Goal: Task Accomplishment & Management: Complete application form

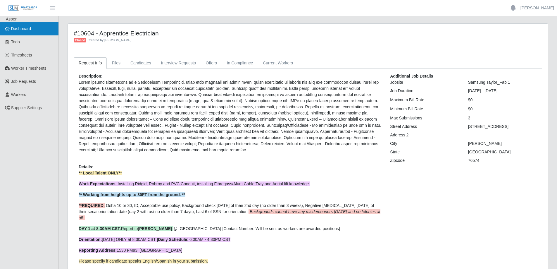
click at [32, 29] on link "Dashboard" at bounding box center [29, 28] width 58 height 13
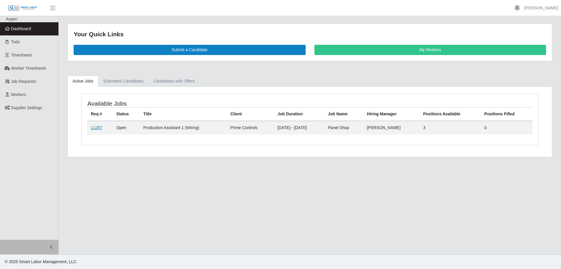
click at [95, 129] on link "11287" at bounding box center [96, 127] width 11 height 5
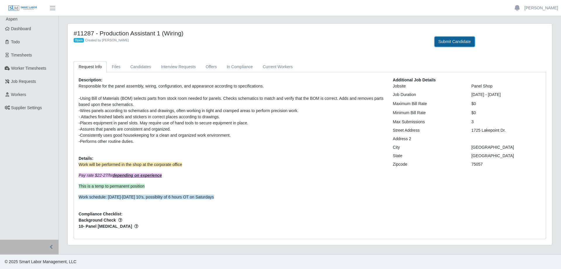
click at [450, 42] on button "Submit Candidate" at bounding box center [455, 42] width 40 height 10
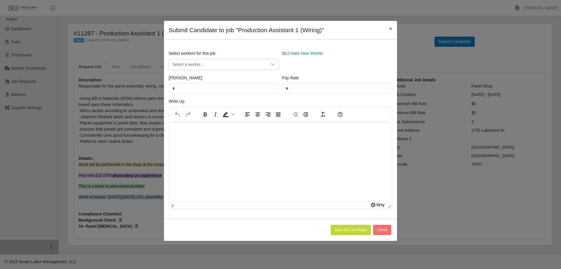
drag, startPoint x: 298, startPoint y: 54, endPoint x: 271, endPoint y: 52, distance: 26.7
click at [298, 54] on link "Create New Worker" at bounding box center [306, 53] width 36 height 5
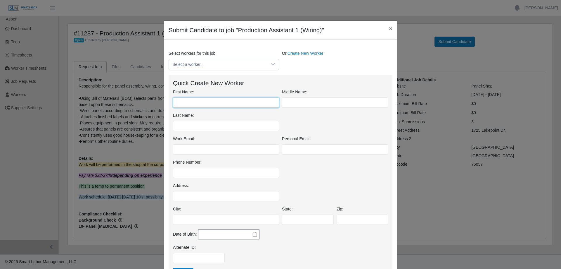
click at [189, 104] on input "First Name:" at bounding box center [226, 102] width 106 height 10
type input "*****"
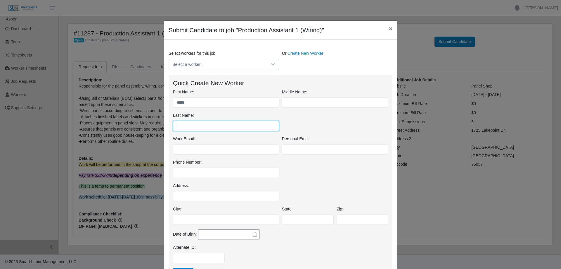
click at [201, 127] on input "Last Name:" at bounding box center [226, 126] width 106 height 10
type input "******"
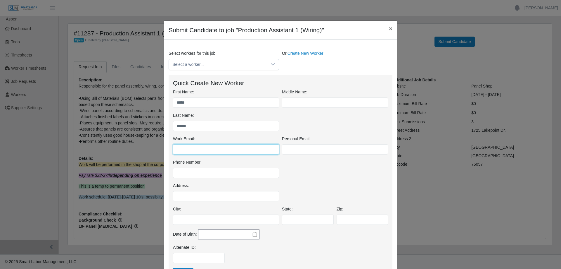
click at [186, 147] on input "Work Email:" at bounding box center [226, 149] width 106 height 10
paste input "**********"
type input "**********"
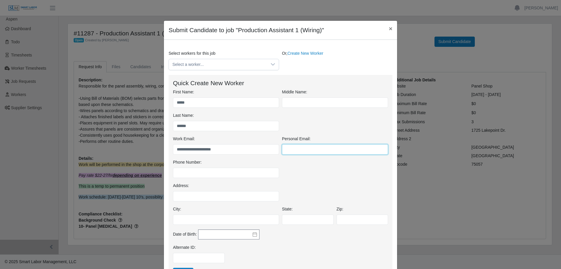
click at [287, 149] on input "Personal Email:" at bounding box center [335, 149] width 106 height 10
paste input "**********"
type input "**********"
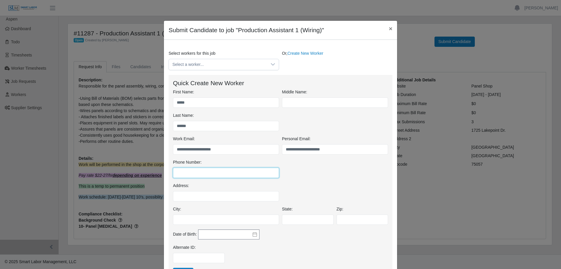
click at [185, 174] on input "Phone Number:" at bounding box center [226, 173] width 106 height 10
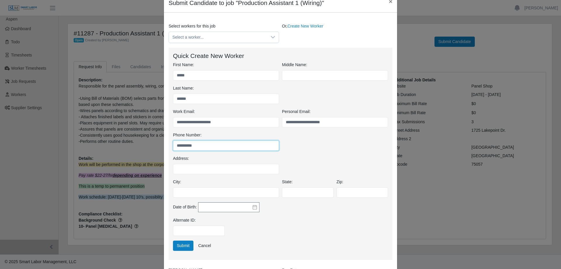
scroll to position [88, 0]
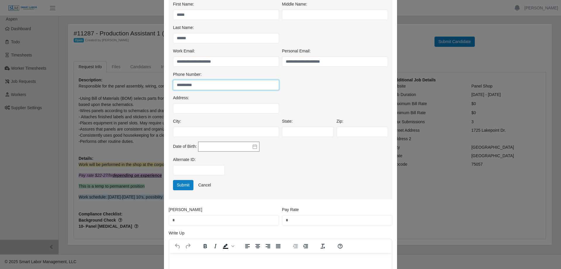
type input "**********"
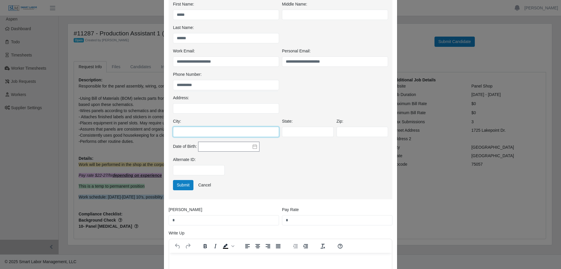
click at [179, 133] on input "City:" at bounding box center [226, 132] width 106 height 10
type input "******"
click at [299, 133] on input "State:" at bounding box center [308, 132] width 52 height 10
type input "**"
click at [277, 160] on div "Alternate ID:" at bounding box center [281, 167] width 218 height 23
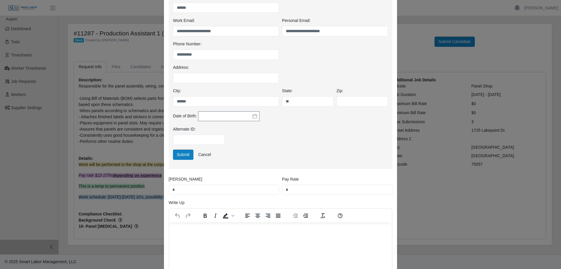
scroll to position [175, 0]
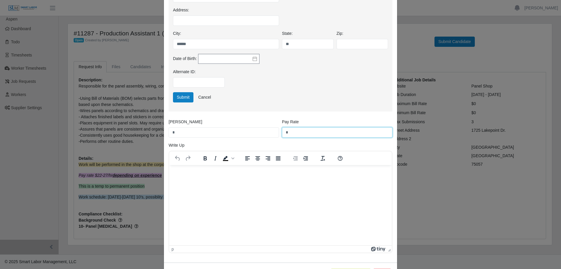
drag, startPoint x: 287, startPoint y: 132, endPoint x: 282, endPoint y: 131, distance: 5.3
click at [282, 131] on input "*" at bounding box center [337, 132] width 110 height 10
type input "*****"
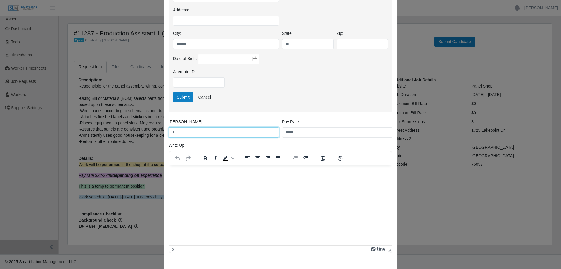
drag, startPoint x: 172, startPoint y: 133, endPoint x: 165, endPoint y: 134, distance: 6.8
click at [167, 134] on div "Bill Rate *" at bounding box center [223, 128] width 113 height 19
type input "*****"
click at [197, 168] on html at bounding box center [280, 173] width 223 height 16
click at [195, 174] on p "Rich Text Area. Press ALT-0 for help." at bounding box center [280, 173] width 213 height 6
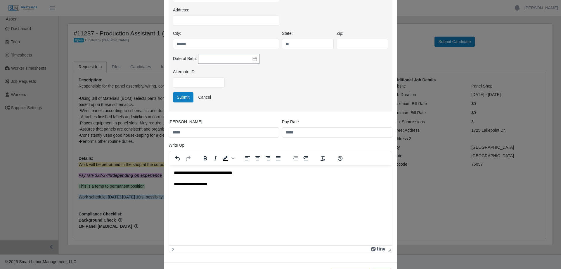
click at [203, 184] on p "**********" at bounding box center [280, 184] width 213 height 6
click at [226, 184] on p "**********" at bounding box center [280, 184] width 213 height 6
click at [228, 184] on p "**********" at bounding box center [280, 184] width 213 height 6
click at [317, 183] on p "**********" at bounding box center [280, 184] width 213 height 6
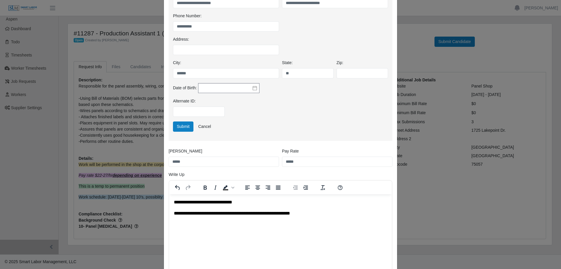
scroll to position [200, 0]
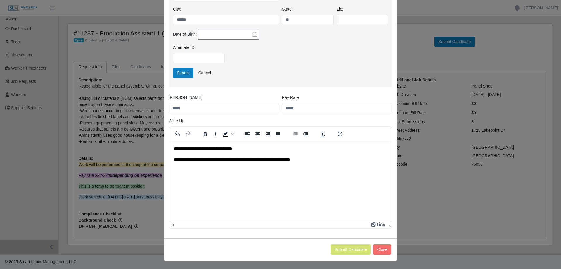
drag, startPoint x: 203, startPoint y: 160, endPoint x: 208, endPoint y: 165, distance: 7.5
click at [203, 160] on p "**********" at bounding box center [280, 159] width 213 height 6
click at [224, 159] on p "**********" at bounding box center [280, 159] width 213 height 6
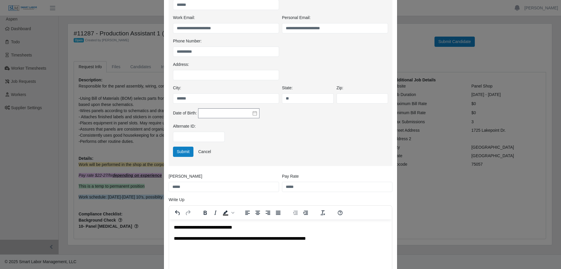
scroll to position [112, 0]
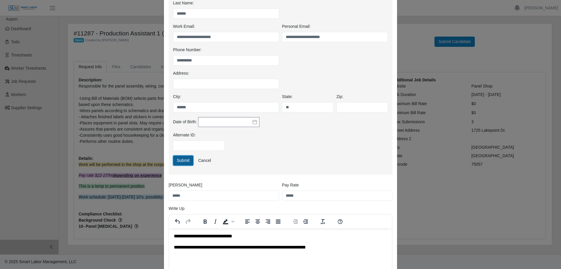
click at [182, 160] on button "Submit" at bounding box center [183, 160] width 20 height 10
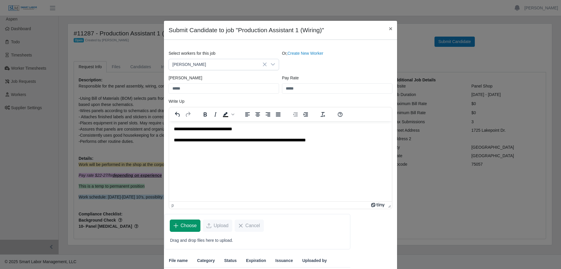
click at [183, 226] on span "Choose" at bounding box center [189, 225] width 16 height 7
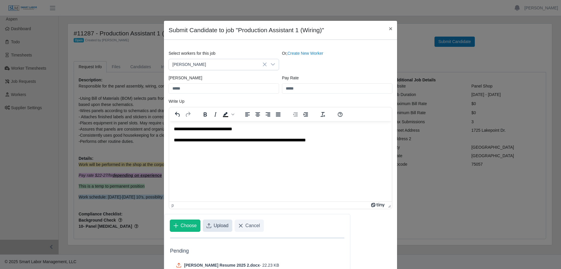
click at [217, 224] on span "Upload" at bounding box center [221, 225] width 15 height 7
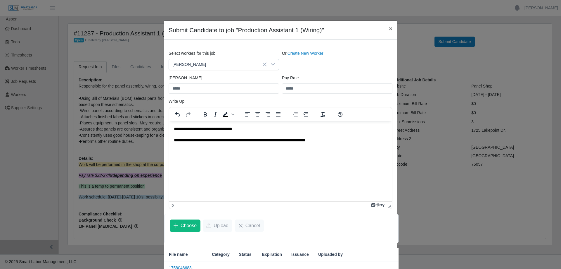
click at [174, 127] on p "**********" at bounding box center [280, 128] width 213 height 6
drag, startPoint x: 174, startPoint y: 127, endPoint x: 358, endPoint y: 139, distance: 184.3
click at [358, 139] on body "**********" at bounding box center [280, 134] width 213 height 18
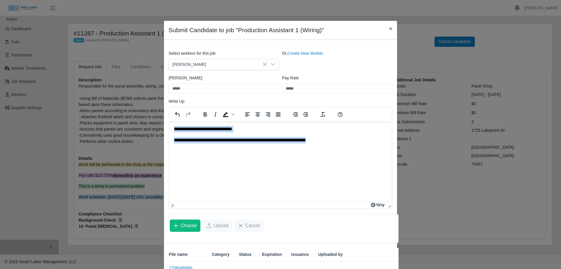
copy body "**********"
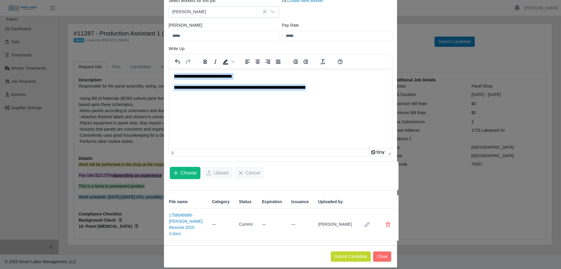
scroll to position [53, 0]
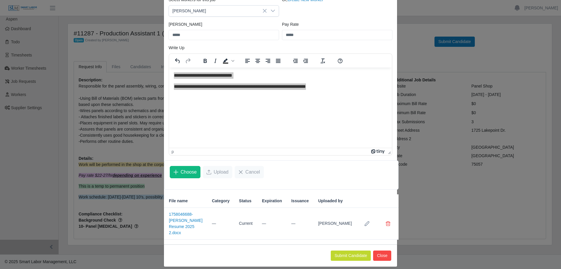
click at [383, 250] on button "Close" at bounding box center [382, 255] width 18 height 10
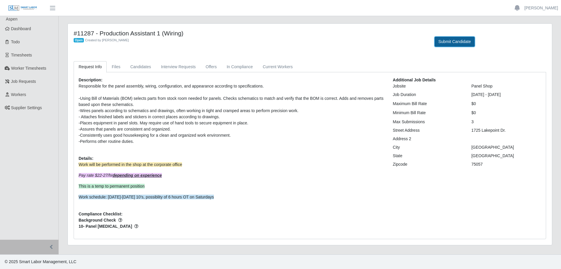
click at [446, 39] on button "Submit Candidate" at bounding box center [455, 42] width 40 height 10
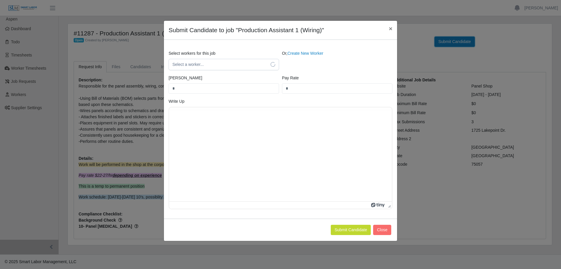
scroll to position [0, 0]
click at [303, 53] on link "Create New Worker" at bounding box center [306, 53] width 36 height 5
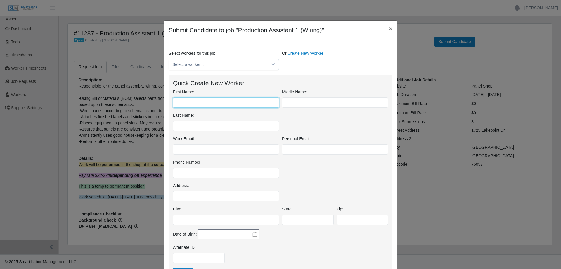
click at [192, 103] on input "First Name:" at bounding box center [226, 102] width 106 height 10
type input "*****"
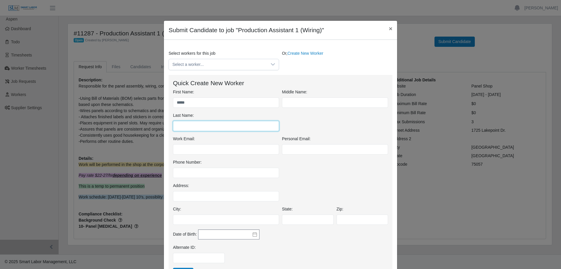
click at [187, 127] on input "Last Name:" at bounding box center [226, 126] width 106 height 10
type input "**"
click at [389, 26] on span "×" at bounding box center [391, 28] width 4 height 7
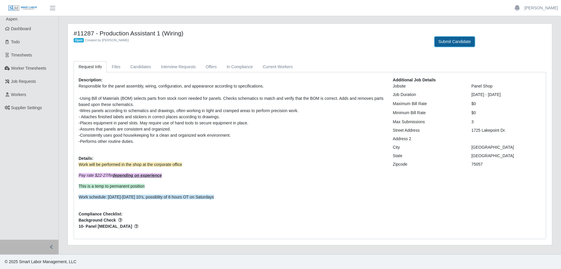
click at [460, 39] on button "Submit Candidate" at bounding box center [455, 42] width 40 height 10
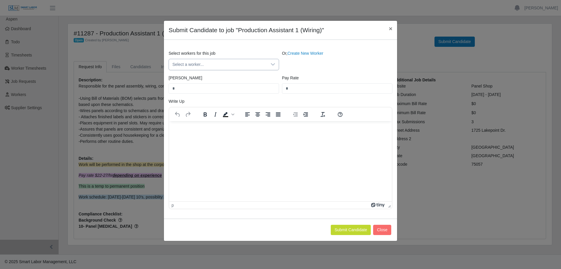
click at [187, 65] on span "Select a worker..." at bounding box center [218, 64] width 98 height 11
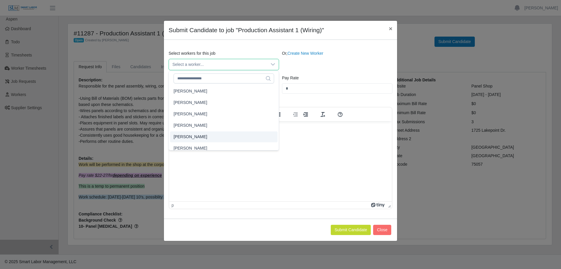
scroll to position [1593, 0]
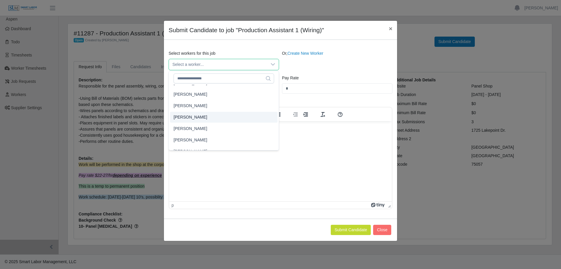
click at [204, 116] on li "[PERSON_NAME]" at bounding box center [224, 117] width 108 height 11
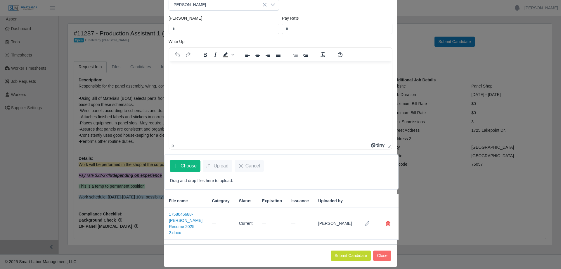
scroll to position [0, 0]
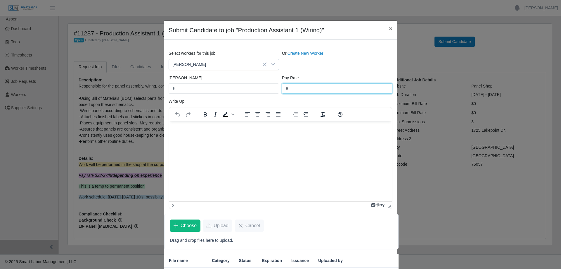
drag, startPoint x: 289, startPoint y: 87, endPoint x: 284, endPoint y: 87, distance: 4.4
click at [284, 87] on input "*" at bounding box center [337, 88] width 110 height 10
type input "*****"
drag, startPoint x: 178, startPoint y: 90, endPoint x: 149, endPoint y: 90, distance: 28.4
click at [149, 90] on div "Submit Candidate to job "Production Assistant 1 (Wiring)" × Select workers for …" at bounding box center [280, 134] width 561 height 269
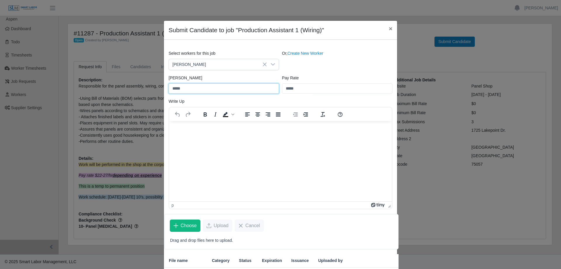
type input "*****"
click at [186, 127] on p "Rich Text Area. Press ALT-0 for help." at bounding box center [280, 128] width 213 height 6
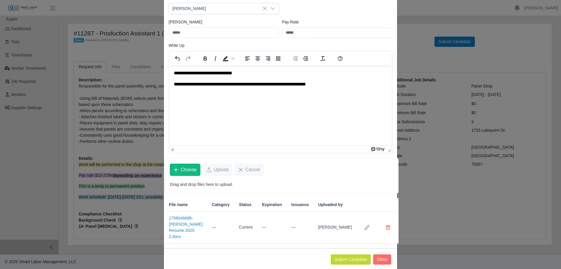
scroll to position [60, 0]
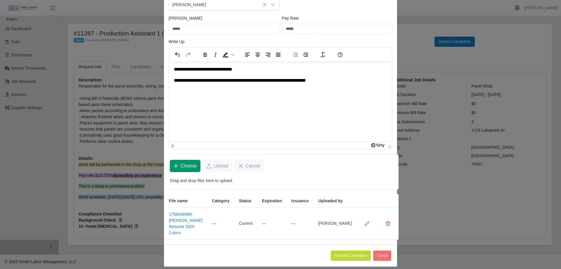
click at [183, 168] on span "Choose" at bounding box center [189, 165] width 16 height 7
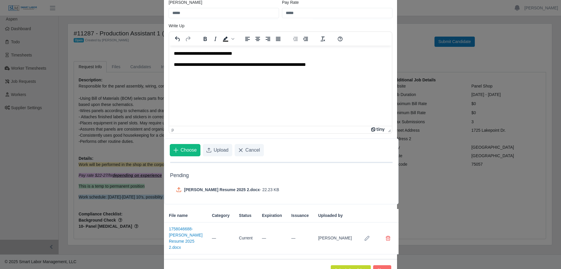
scroll to position [90, 0]
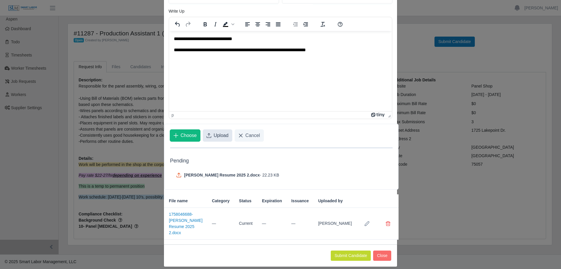
click at [214, 134] on span "Upload" at bounding box center [221, 135] width 15 height 7
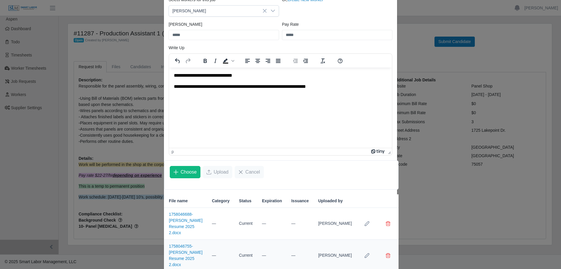
scroll to position [73, 0]
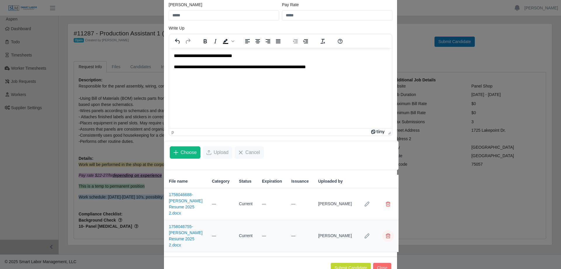
click at [386, 233] on span "Delete file" at bounding box center [388, 235] width 5 height 5
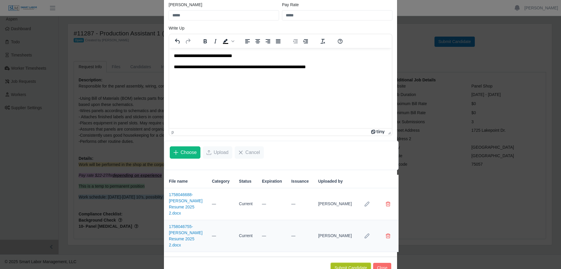
click at [347, 263] on button "Submit Candidate" at bounding box center [351, 268] width 40 height 10
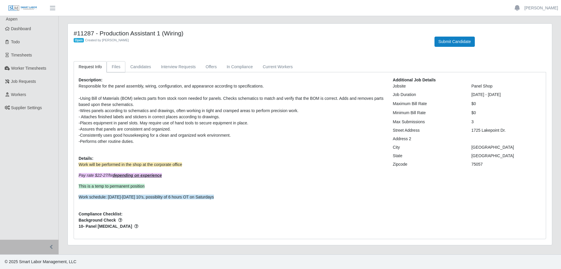
click at [114, 65] on link "Files" at bounding box center [116, 66] width 19 height 11
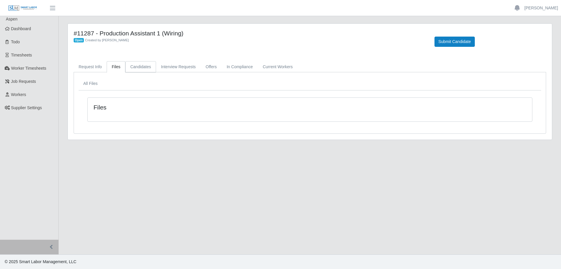
click at [129, 68] on link "Candidates" at bounding box center [140, 66] width 31 height 11
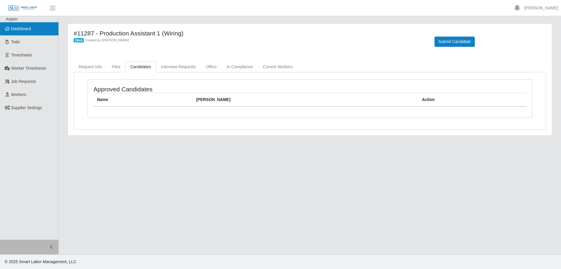
click at [21, 27] on span "Dashboard" at bounding box center [21, 28] width 20 height 5
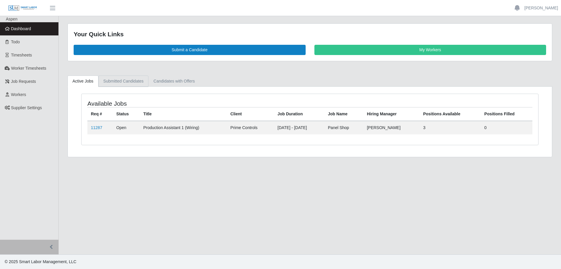
click at [122, 82] on link "Submitted Candidates" at bounding box center [124, 80] width 50 height 11
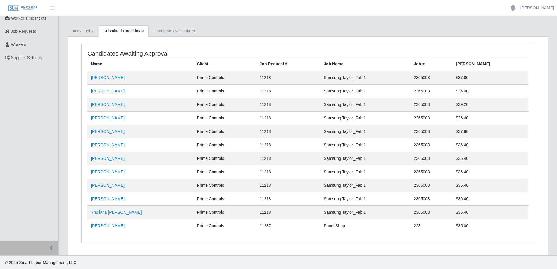
scroll to position [51, 0]
click at [115, 223] on link "[PERSON_NAME]" at bounding box center [108, 224] width 34 height 5
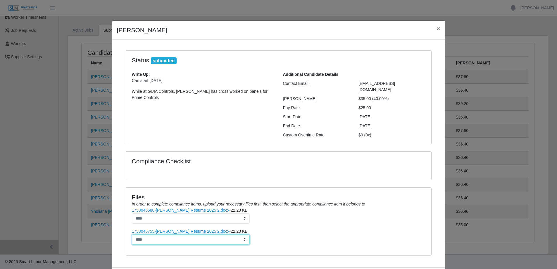
click at [243, 234] on select "****" at bounding box center [191, 239] width 118 height 10
drag, startPoint x: 266, startPoint y: 232, endPoint x: 268, endPoint y: 229, distance: 4.1
click at [267, 231] on li "1758046755-[PERSON_NAME] Resume 2025 2.docx - 22.23 KB ****" at bounding box center [278, 236] width 293 height 16
click at [436, 29] on span "×" at bounding box center [438, 28] width 4 height 7
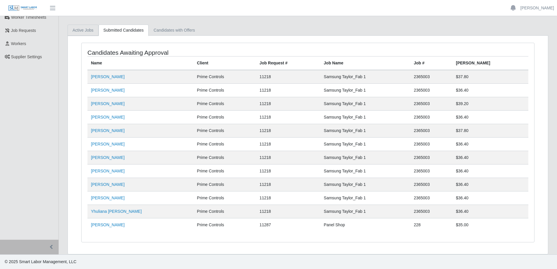
click at [86, 31] on link "Active Jobs" at bounding box center [83, 30] width 31 height 11
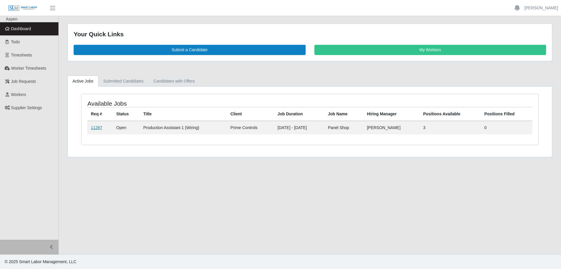
click at [96, 125] on link "11287" at bounding box center [96, 127] width 11 height 5
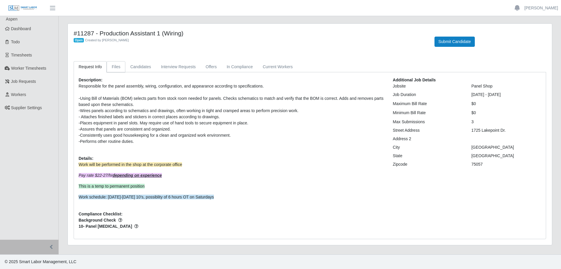
click at [113, 66] on link "Files" at bounding box center [116, 66] width 19 height 11
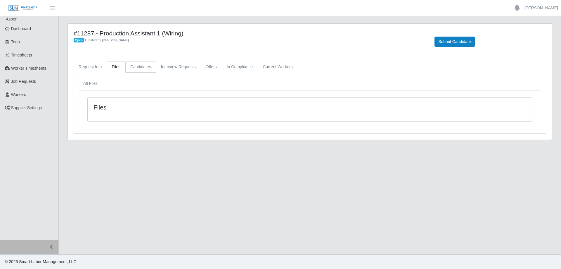
click at [135, 68] on link "Candidates" at bounding box center [140, 66] width 31 height 11
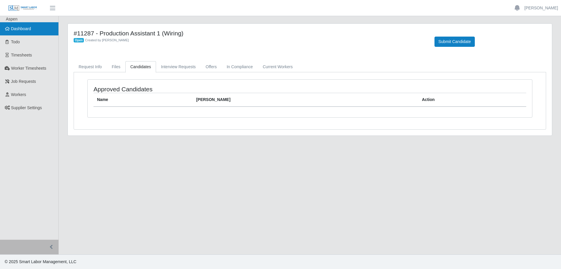
drag, startPoint x: 25, startPoint y: 29, endPoint x: 31, endPoint y: 29, distance: 5.9
click at [25, 29] on span "Dashboard" at bounding box center [21, 28] width 20 height 5
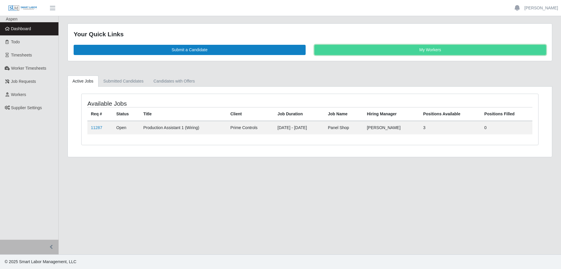
click at [444, 49] on link "My Workers" at bounding box center [431, 50] width 232 height 10
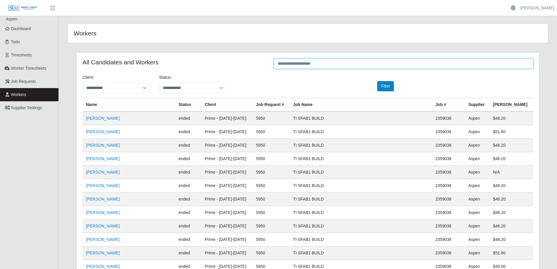
click at [291, 66] on input "text" at bounding box center [403, 63] width 259 height 10
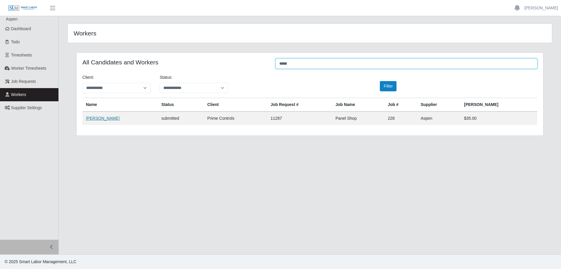
type input "*****"
click at [97, 118] on link "[PERSON_NAME]" at bounding box center [103, 118] width 34 height 5
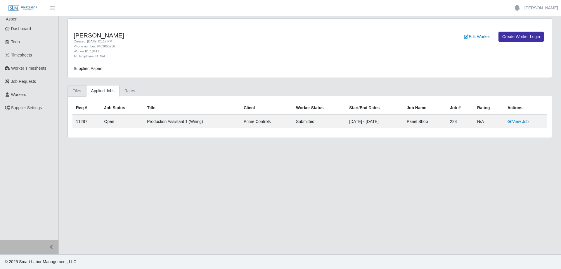
click at [76, 94] on link "Files" at bounding box center [77, 90] width 19 height 11
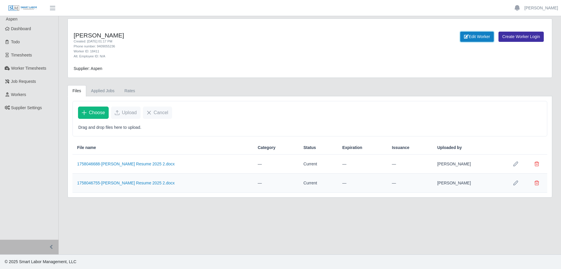
click at [469, 37] on link "Edit Worker" at bounding box center [477, 37] width 34 height 10
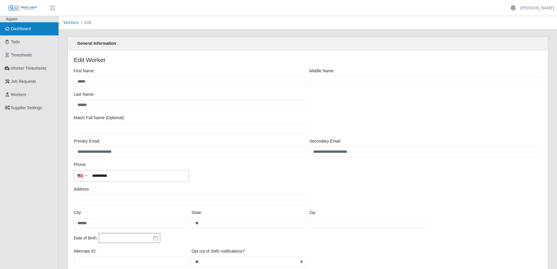
click at [35, 29] on link "Dashboard" at bounding box center [29, 28] width 58 height 13
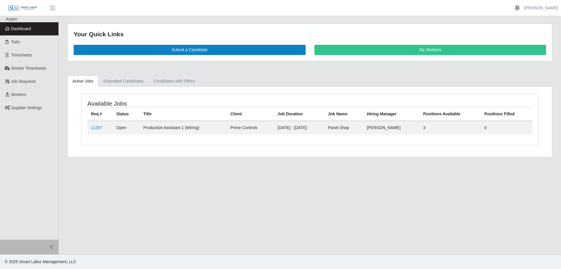
click at [32, 31] on link "Dashboard" at bounding box center [29, 28] width 58 height 13
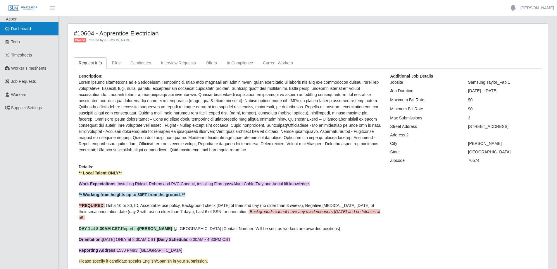
click at [24, 26] on span "Dashboard" at bounding box center [21, 28] width 20 height 5
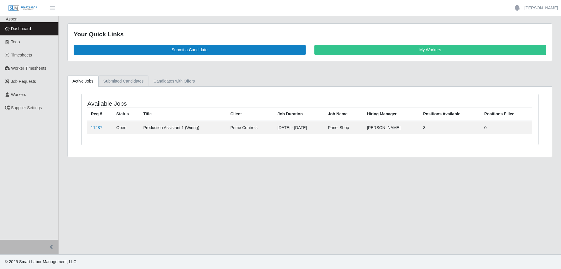
click at [124, 84] on link "Submitted Candidates" at bounding box center [124, 80] width 50 height 11
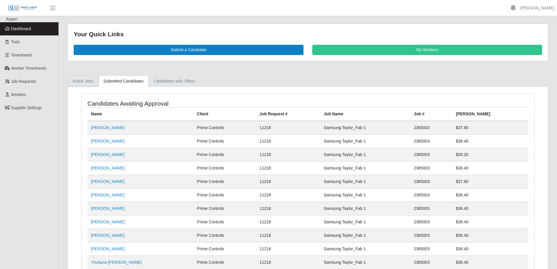
click at [83, 81] on link "Active Jobs" at bounding box center [83, 80] width 31 height 11
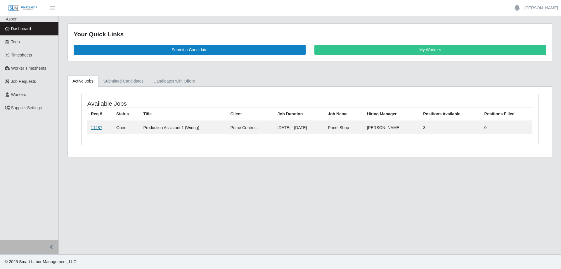
click at [97, 125] on link "11287" at bounding box center [96, 127] width 11 height 5
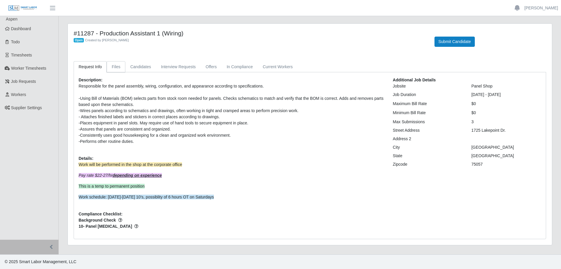
click at [118, 67] on link "Files" at bounding box center [116, 66] width 19 height 11
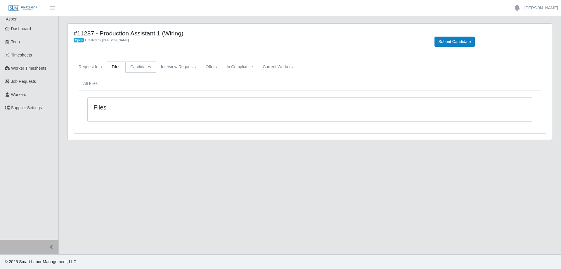
click at [136, 68] on link "Candidates" at bounding box center [140, 66] width 31 height 11
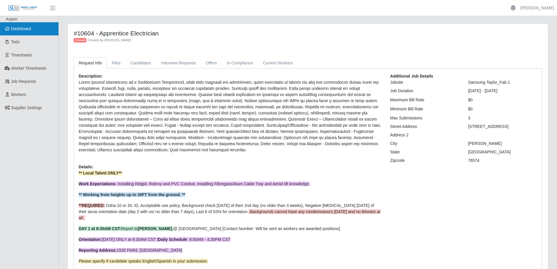
click at [19, 33] on link "Dashboard" at bounding box center [29, 28] width 58 height 13
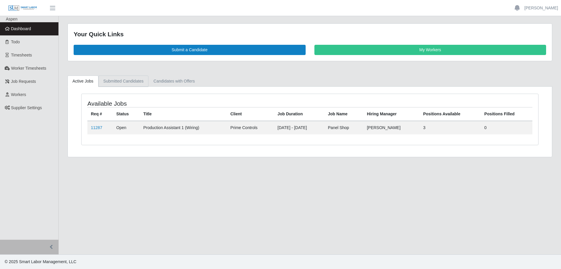
click at [127, 84] on link "Submitted Candidates" at bounding box center [124, 80] width 50 height 11
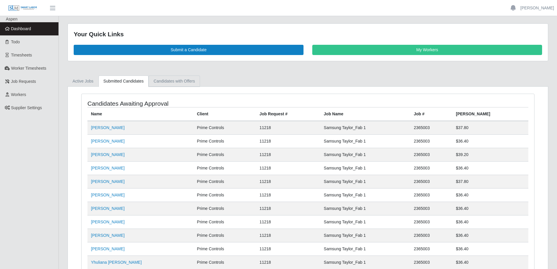
click at [165, 81] on link "Candidates with Offers" at bounding box center [174, 80] width 51 height 11
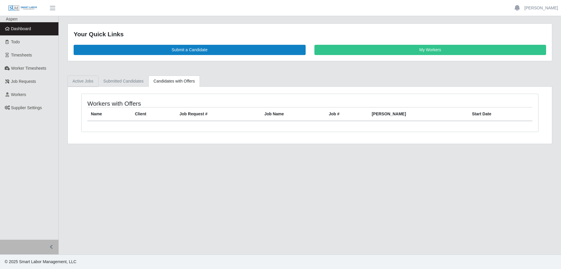
click at [80, 80] on link "Active Jobs" at bounding box center [83, 80] width 31 height 11
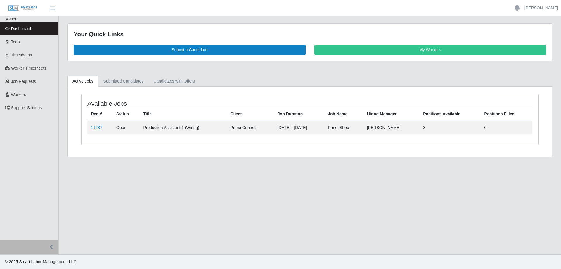
click at [31, 30] on span "Dashboard" at bounding box center [21, 28] width 20 height 5
click at [133, 81] on link "Submitted Candidates" at bounding box center [124, 80] width 50 height 11
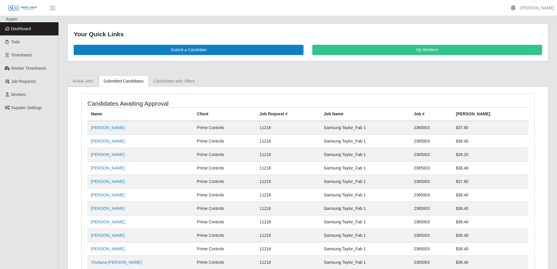
click at [83, 80] on link "Active Jobs" at bounding box center [83, 80] width 31 height 11
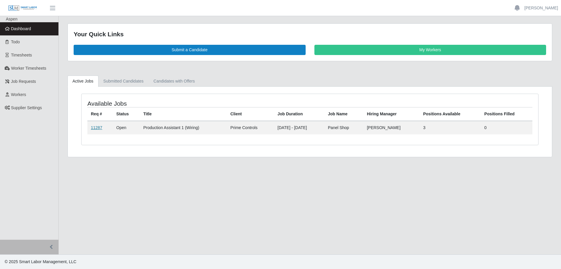
click at [99, 127] on link "11287" at bounding box center [96, 127] width 11 height 5
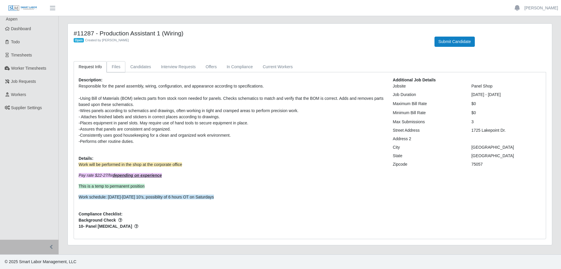
click at [114, 68] on link "Files" at bounding box center [116, 66] width 19 height 11
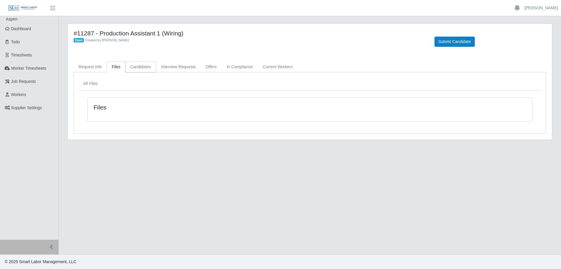
click at [139, 69] on link "Candidates" at bounding box center [140, 66] width 31 height 11
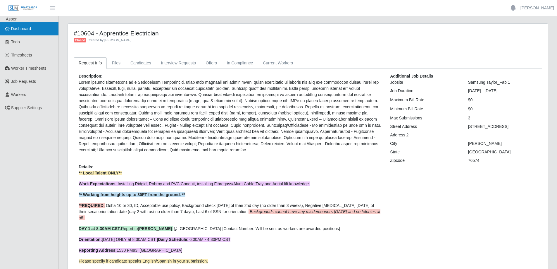
click at [30, 27] on span "Dashboard" at bounding box center [21, 28] width 20 height 5
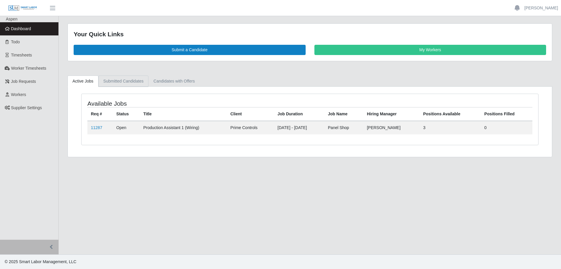
click at [118, 81] on link "Submitted Candidates" at bounding box center [124, 80] width 50 height 11
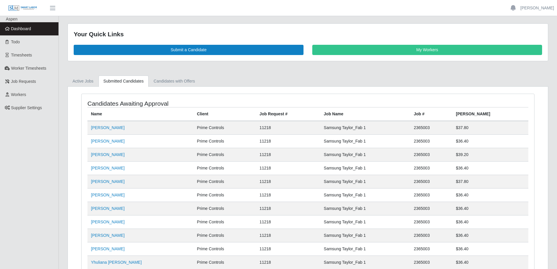
click at [30, 30] on span "Dashboard" at bounding box center [21, 28] width 20 height 5
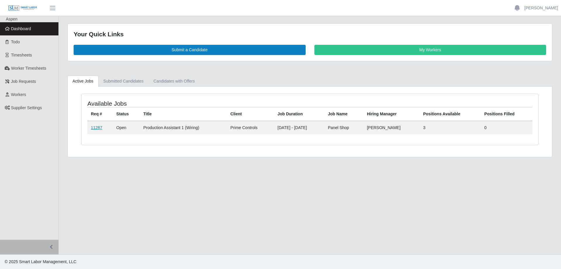
click at [96, 127] on link "11287" at bounding box center [96, 127] width 11 height 5
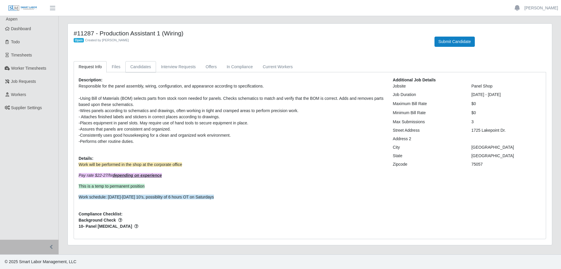
click at [139, 68] on link "Candidates" at bounding box center [140, 66] width 31 height 11
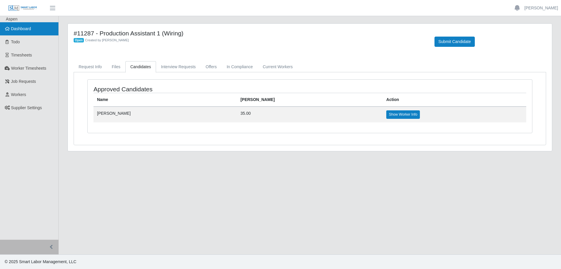
click at [32, 30] on link "Dashboard" at bounding box center [29, 28] width 58 height 13
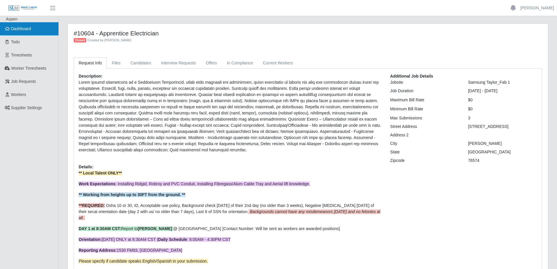
drag, startPoint x: 25, startPoint y: 30, endPoint x: 22, endPoint y: 34, distance: 4.7
click at [25, 30] on span "Dashboard" at bounding box center [21, 28] width 20 height 5
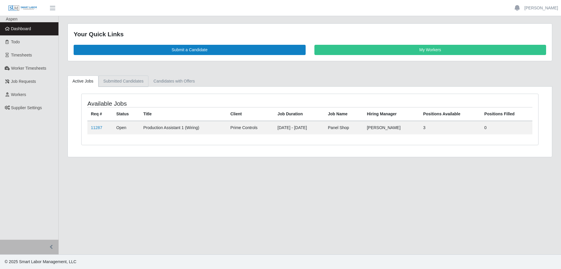
click at [126, 82] on link "Submitted Candidates" at bounding box center [124, 80] width 50 height 11
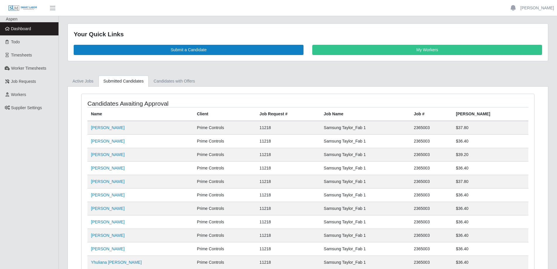
click at [34, 27] on link "Dashboard" at bounding box center [29, 28] width 58 height 13
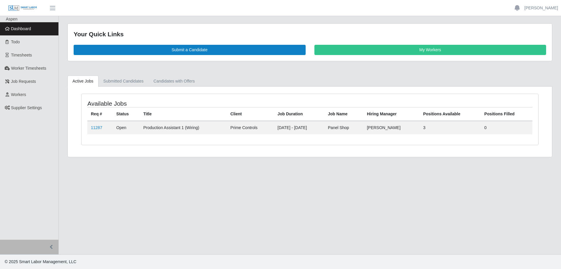
click at [97, 130] on td "11287" at bounding box center [99, 127] width 25 height 13
click at [97, 128] on link "11287" at bounding box center [96, 127] width 11 height 5
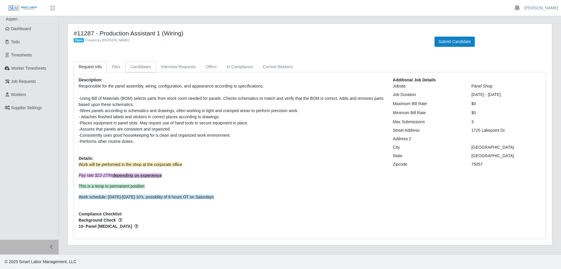
click at [139, 66] on link "Candidates" at bounding box center [140, 66] width 31 height 11
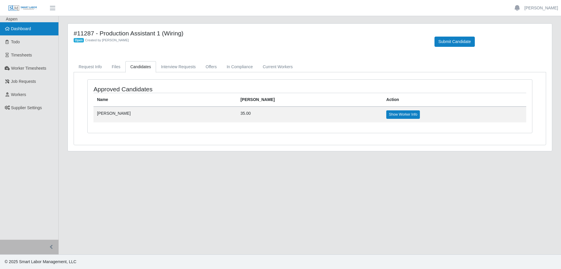
click at [31, 30] on span "Dashboard" at bounding box center [21, 28] width 20 height 5
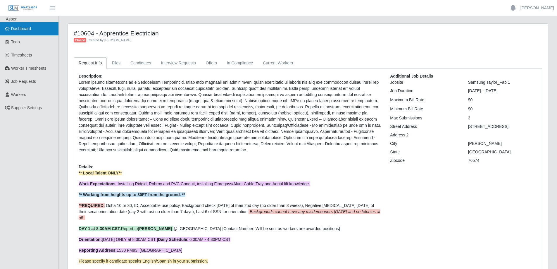
click at [30, 29] on span "Dashboard" at bounding box center [21, 28] width 20 height 5
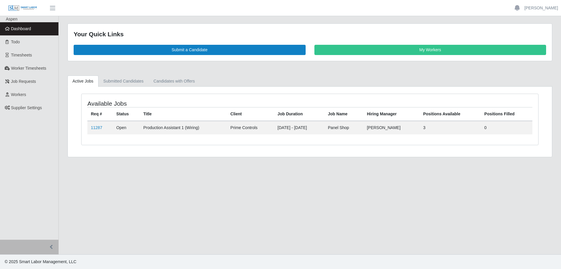
click at [96, 131] on td "11287" at bounding box center [99, 127] width 25 height 13
click at [96, 127] on link "11287" at bounding box center [96, 127] width 11 height 5
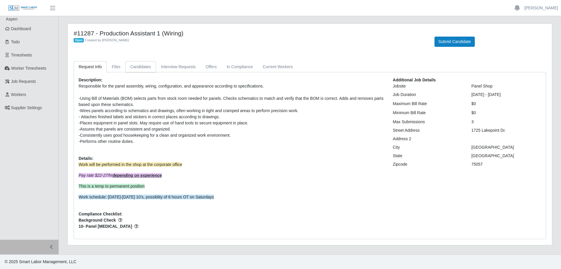
click at [139, 65] on link "Candidates" at bounding box center [140, 66] width 31 height 11
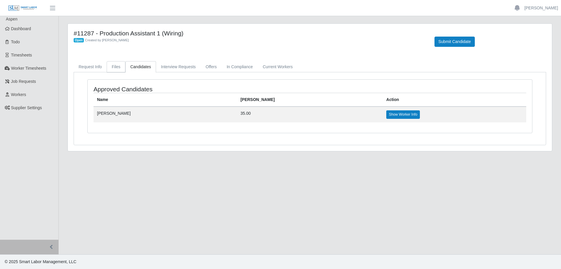
click at [122, 67] on link "Files" at bounding box center [116, 66] width 19 height 11
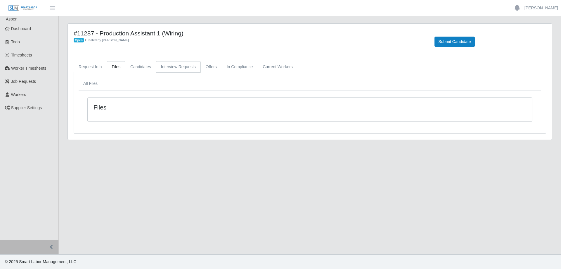
click at [172, 70] on link "Interview Requests" at bounding box center [178, 66] width 45 height 11
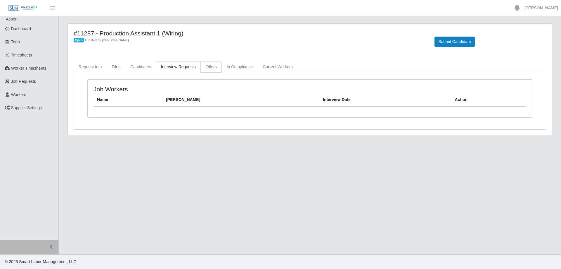
click at [204, 70] on link "Offers" at bounding box center [211, 66] width 21 height 11
click at [237, 70] on link "In Compliance" at bounding box center [240, 66] width 36 height 11
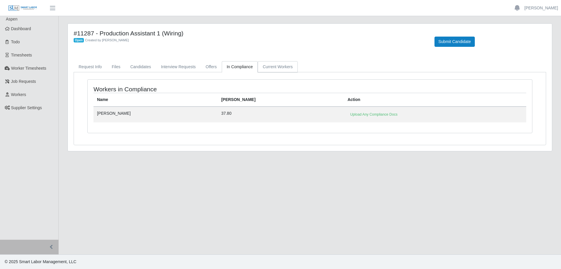
click at [271, 68] on link "Current Workers" at bounding box center [278, 66] width 40 height 11
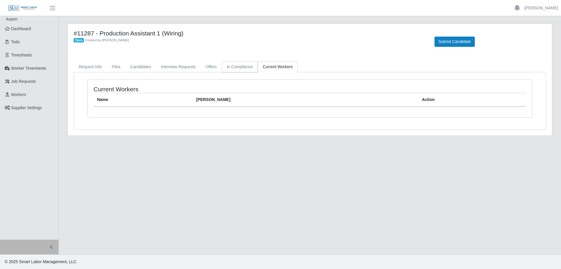
click at [245, 68] on link "In Compliance" at bounding box center [240, 66] width 36 height 11
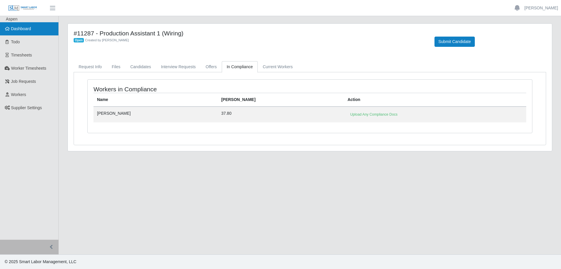
click at [34, 29] on link "Dashboard" at bounding box center [29, 28] width 58 height 13
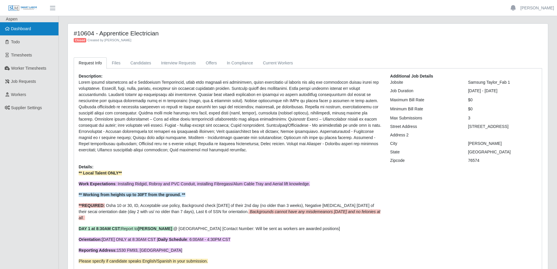
click at [32, 31] on link "Dashboard" at bounding box center [29, 28] width 58 height 13
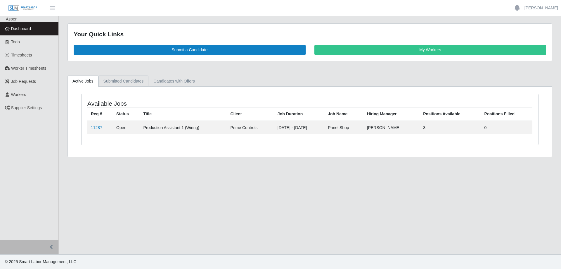
click at [120, 78] on link "Submitted Candidates" at bounding box center [124, 80] width 50 height 11
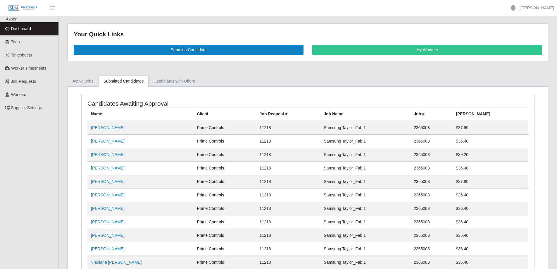
click at [32, 29] on link "Dashboard" at bounding box center [29, 28] width 58 height 13
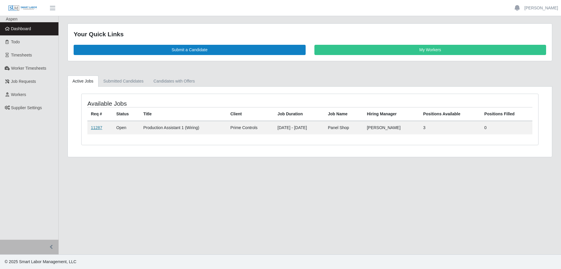
click at [95, 127] on link "11287" at bounding box center [96, 127] width 11 height 5
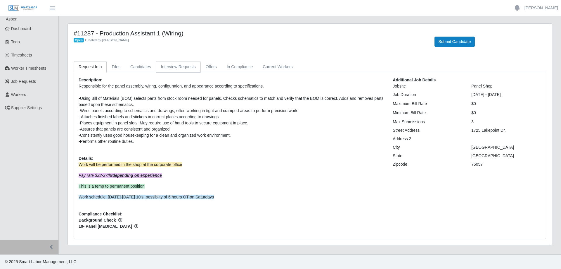
click at [163, 67] on link "Interview Requests" at bounding box center [178, 66] width 45 height 11
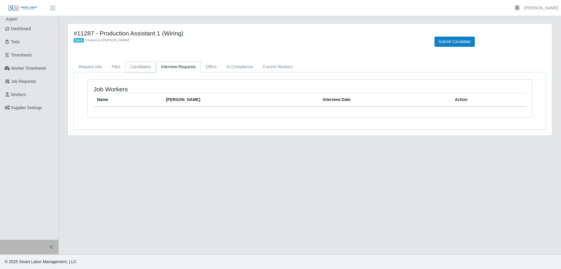
click at [139, 68] on link "Candidates" at bounding box center [140, 66] width 31 height 11
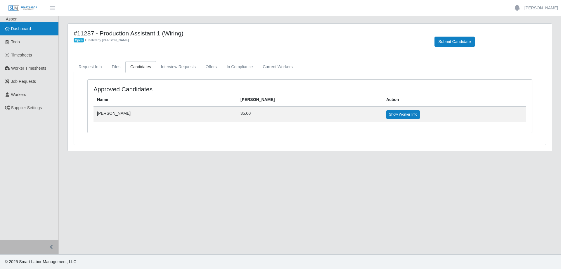
click at [27, 30] on span "Dashboard" at bounding box center [21, 28] width 20 height 5
